Goal: Check status: Check status

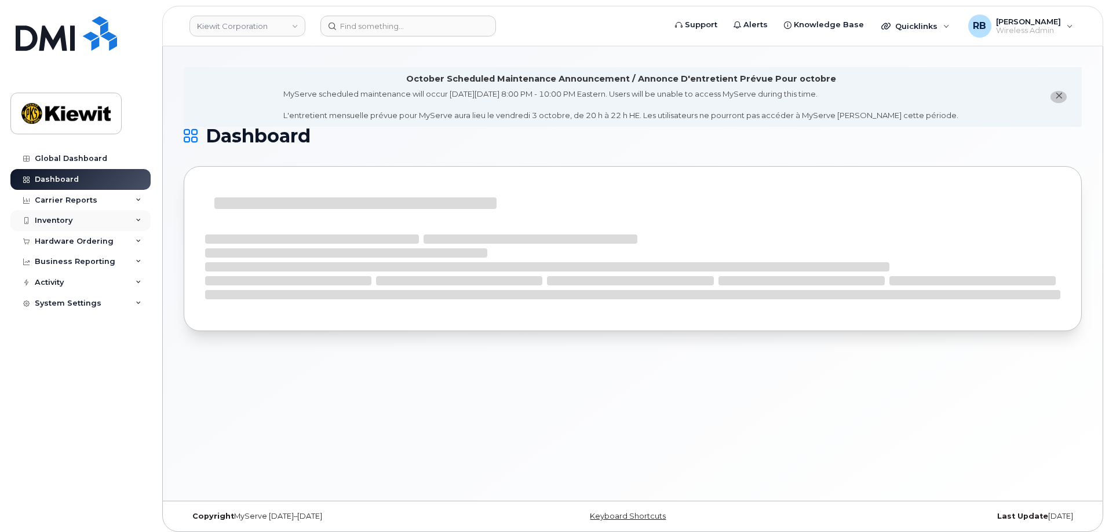
click at [60, 220] on div "Inventory" at bounding box center [54, 220] width 38 height 9
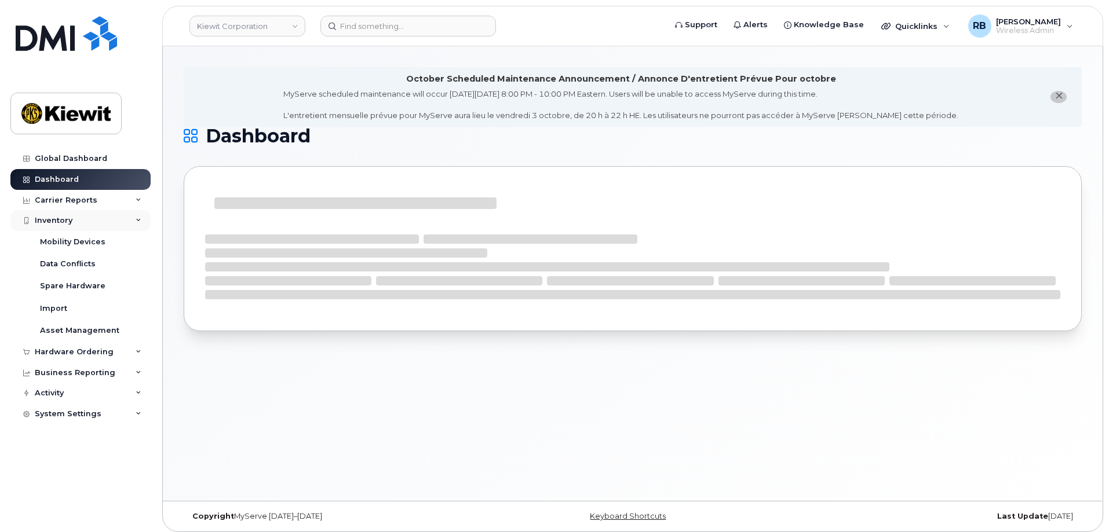
click at [60, 220] on div "Inventory" at bounding box center [54, 220] width 38 height 9
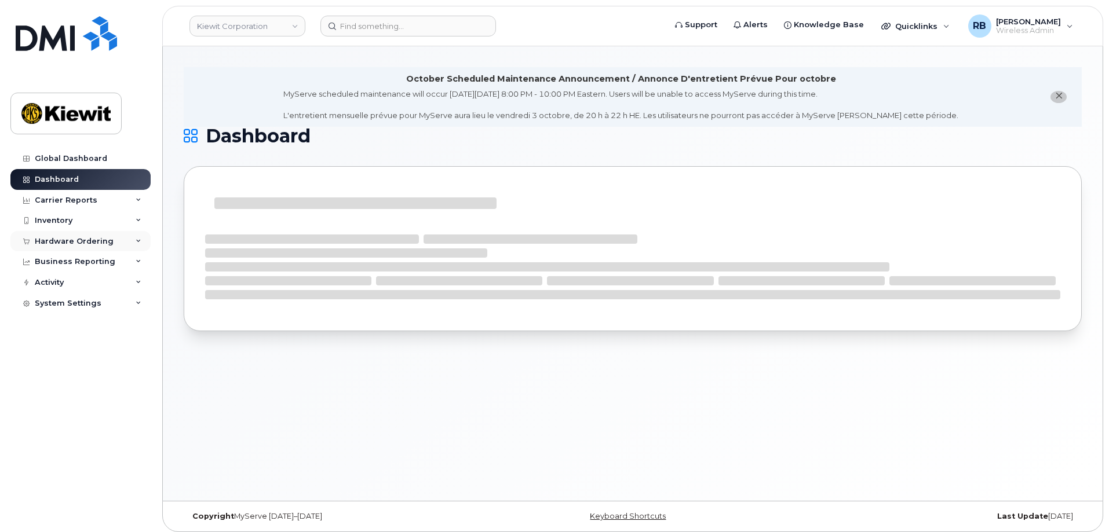
click at [81, 243] on div "Hardware Ordering" at bounding box center [74, 241] width 79 height 9
click at [63, 262] on div "Overview" at bounding box center [59, 262] width 38 height 10
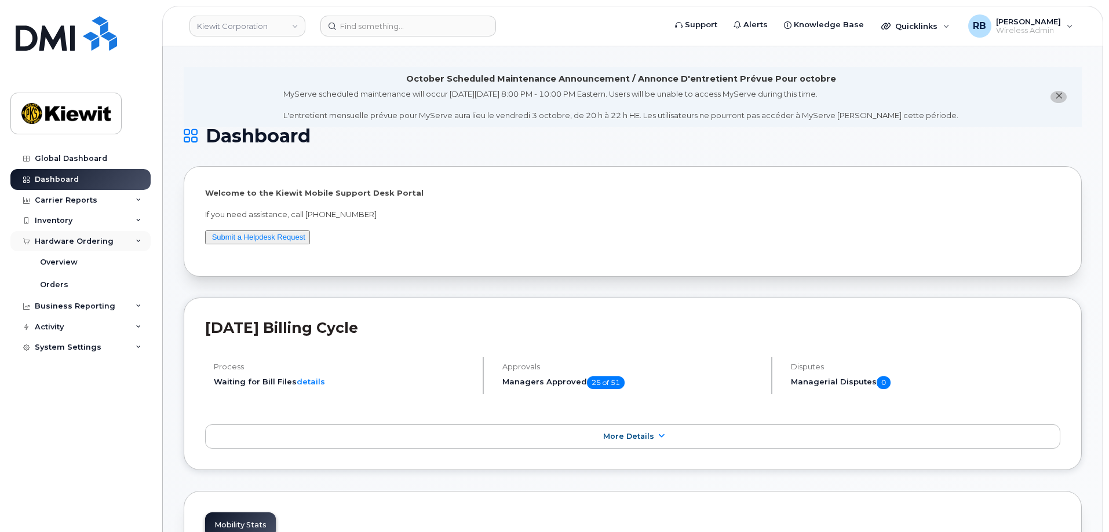
click at [76, 245] on div "Hardware Ordering" at bounding box center [74, 241] width 79 height 9
click at [50, 285] on div "Orders" at bounding box center [54, 285] width 28 height 10
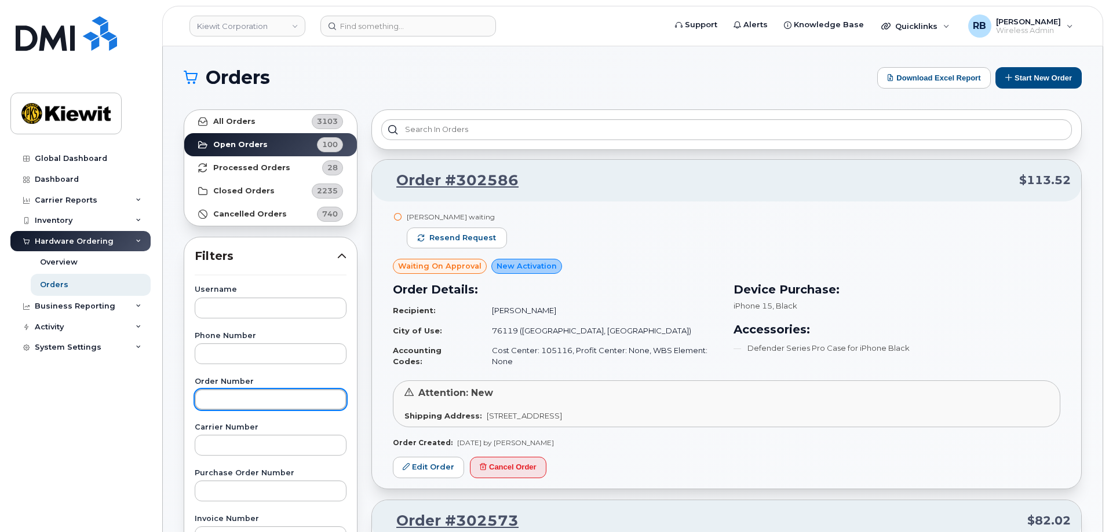
click at [233, 397] on input "text" at bounding box center [271, 399] width 152 height 21
type input "302441"
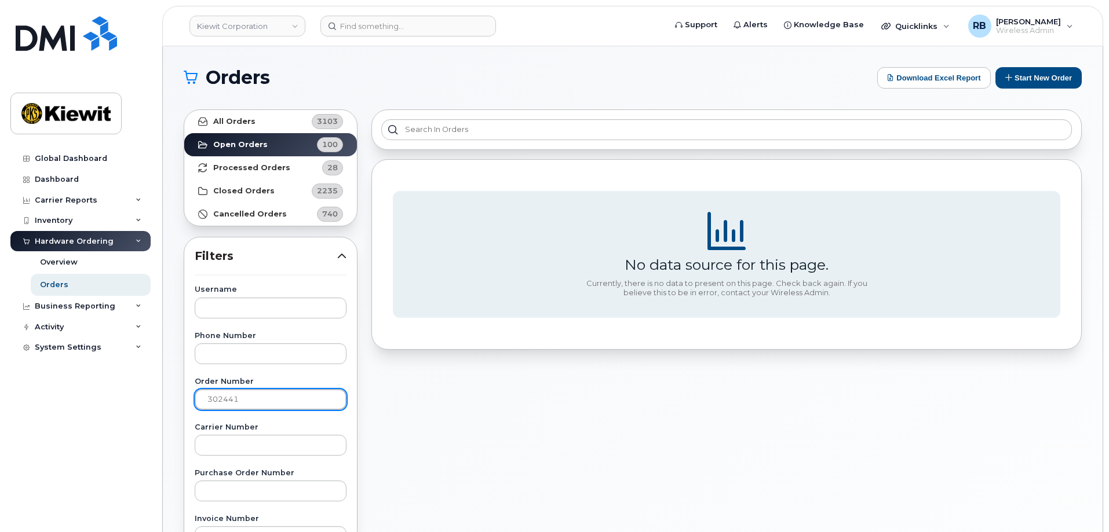
drag, startPoint x: 247, startPoint y: 401, endPoint x: 193, endPoint y: 403, distance: 53.3
click at [262, 309] on input "text" at bounding box center [271, 308] width 152 height 21
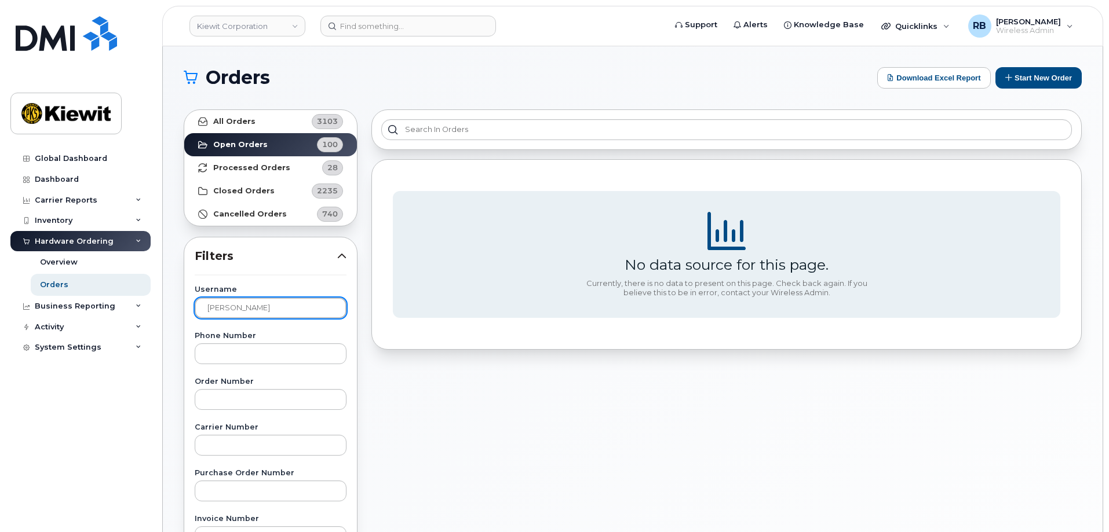
type input "[PERSON_NAME]"
